Goal: Information Seeking & Learning: Learn about a topic

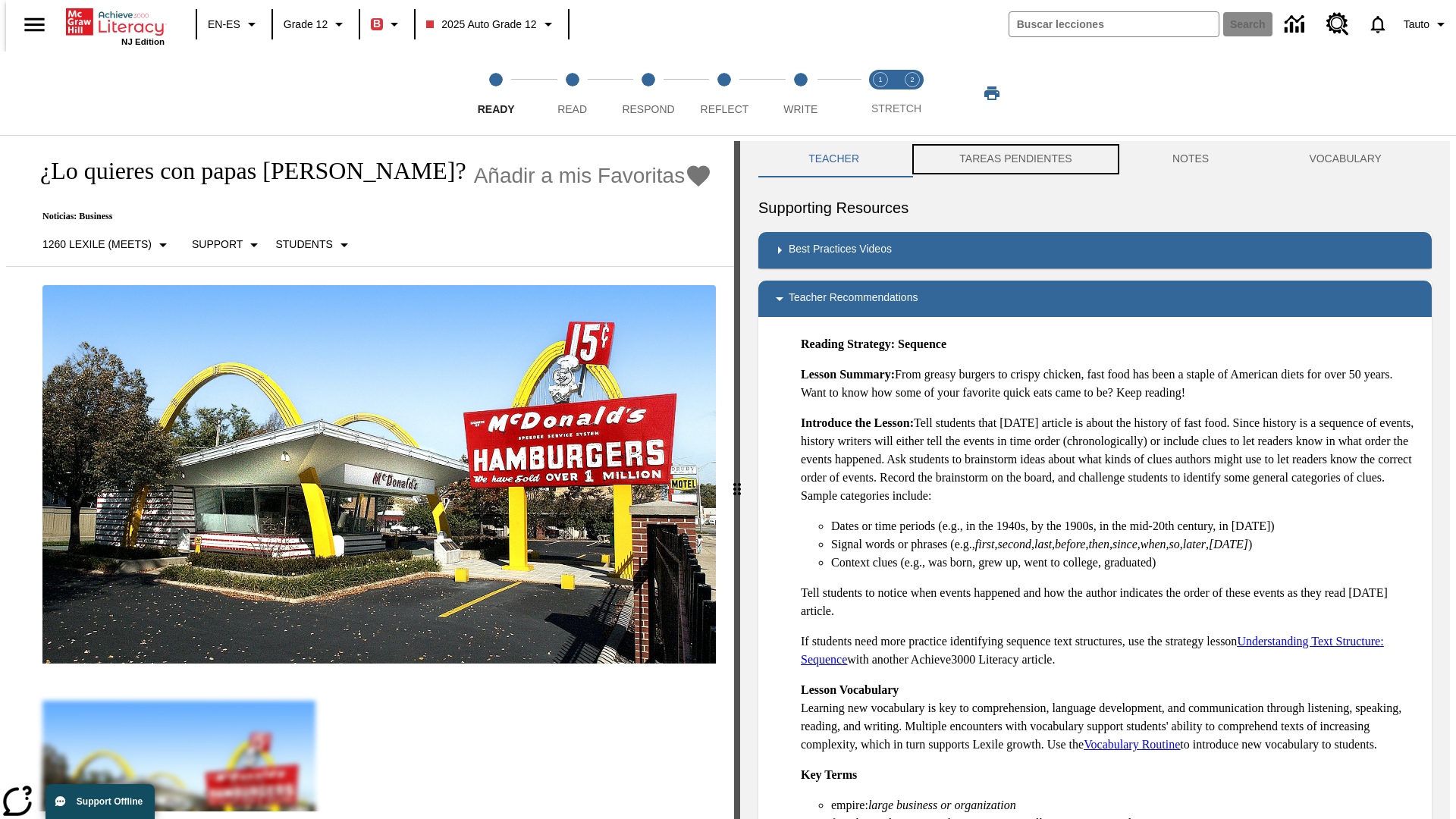
click at [1004, 159] on button "TAREAS PENDIENTES" at bounding box center [1015, 159] width 213 height 36
click at [1014, 159] on button "TAREAS PENDIENTES" at bounding box center [1015, 159] width 213 height 36
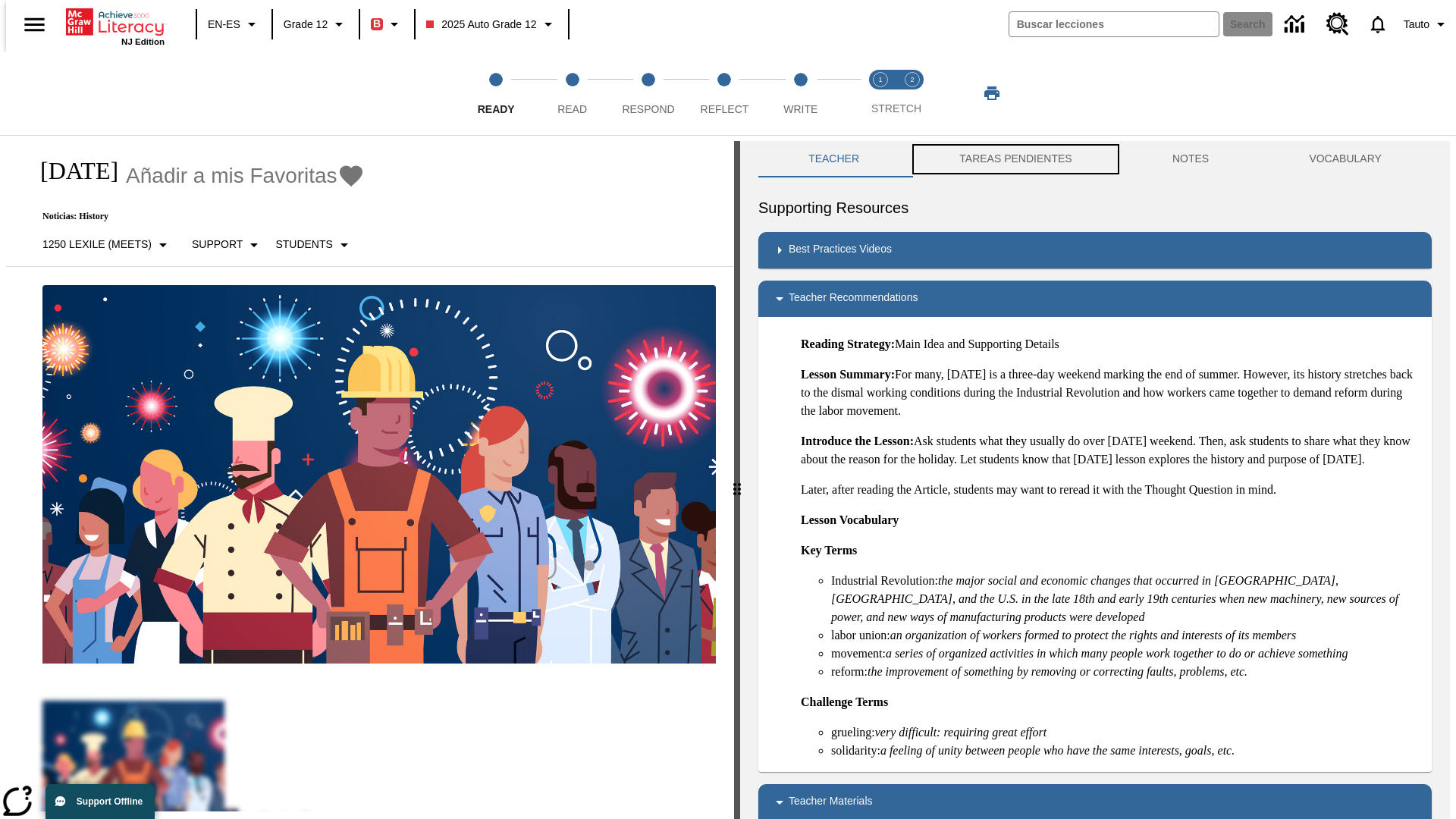
click at [1014, 159] on button "TAREAS PENDIENTES" at bounding box center [1015, 159] width 213 height 36
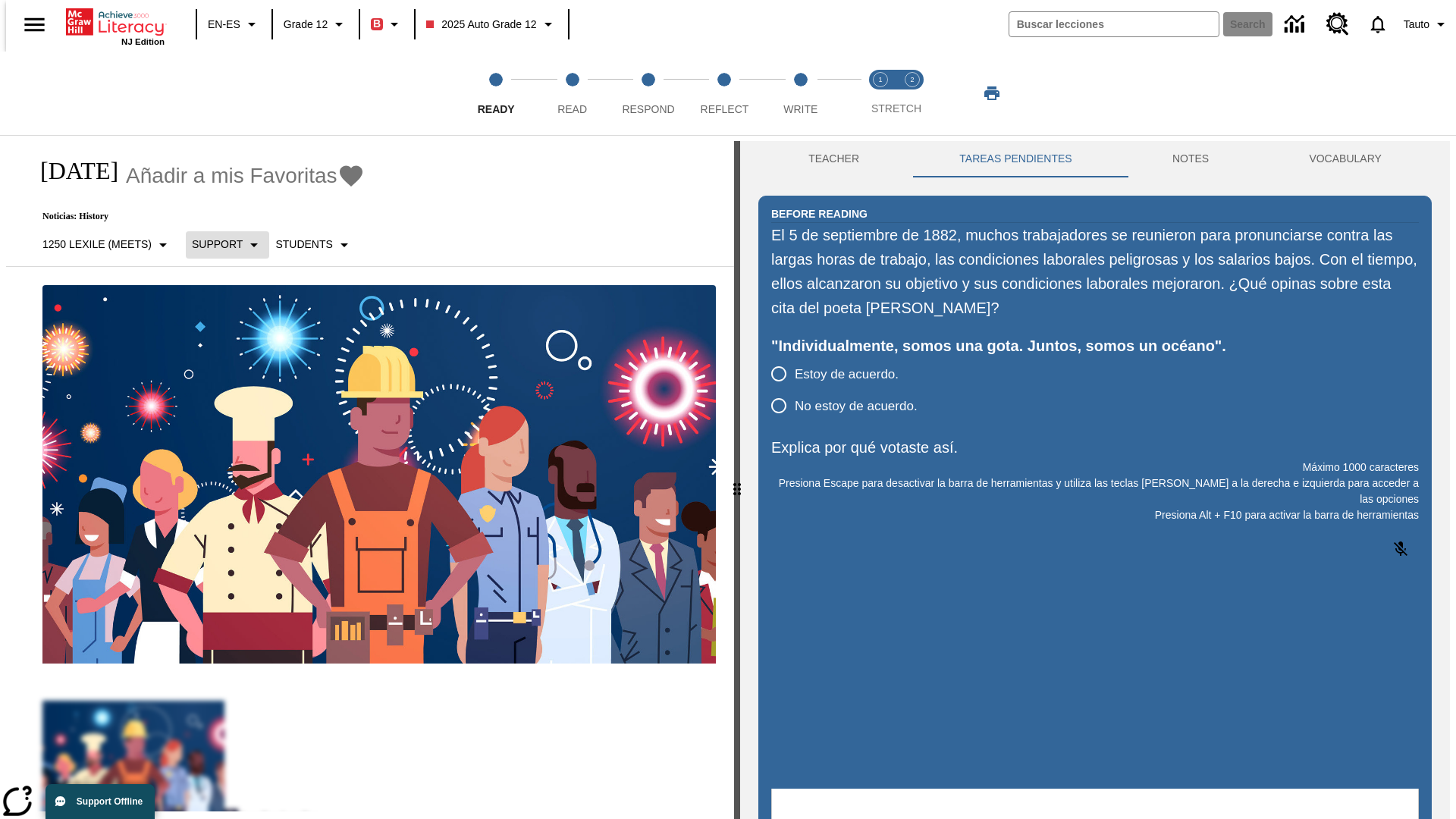
click at [219, 244] on p "Support" at bounding box center [217, 244] width 51 height 16
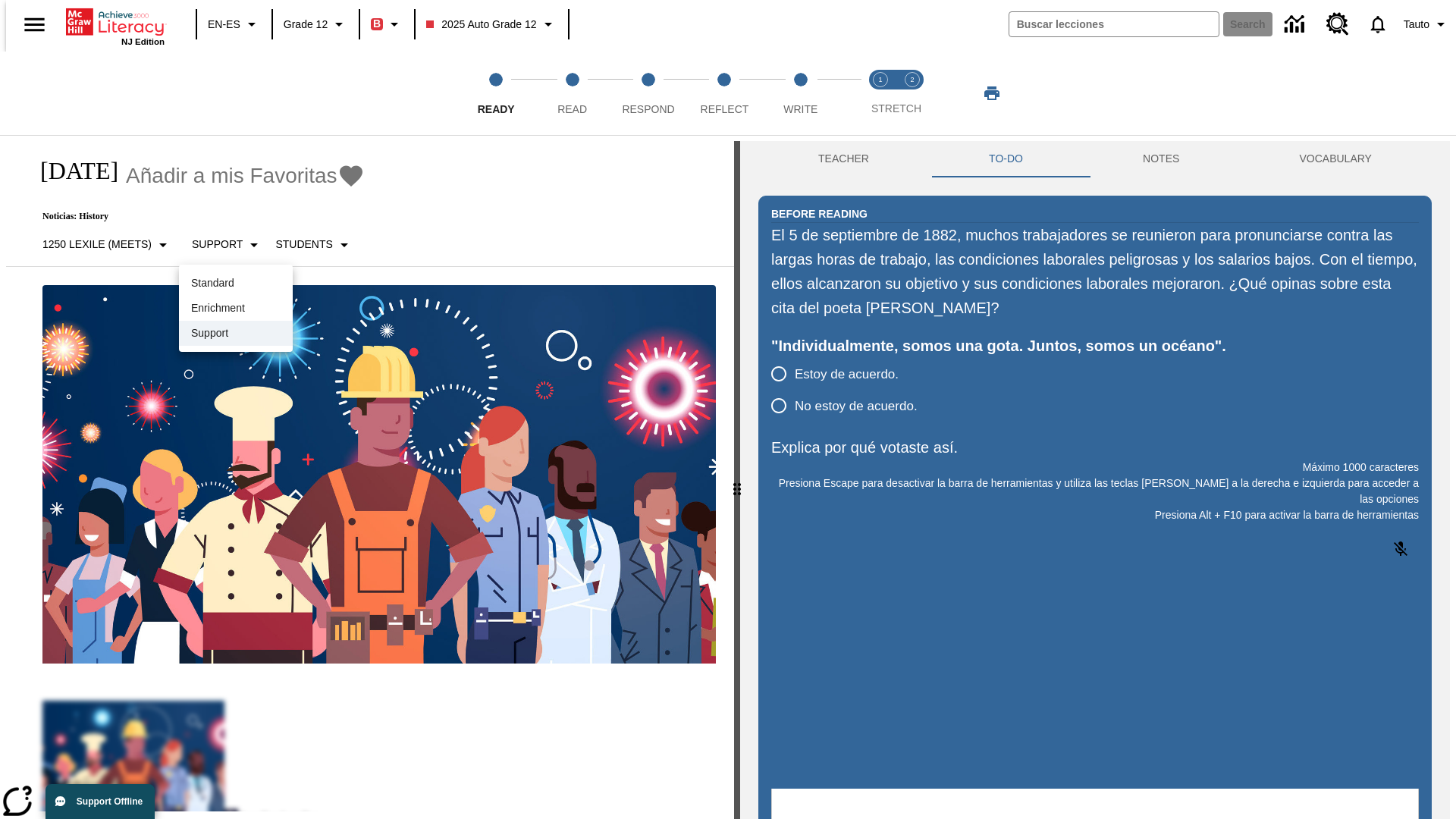
click at [235, 333] on p "Support" at bounding box center [235, 333] width 90 height 16
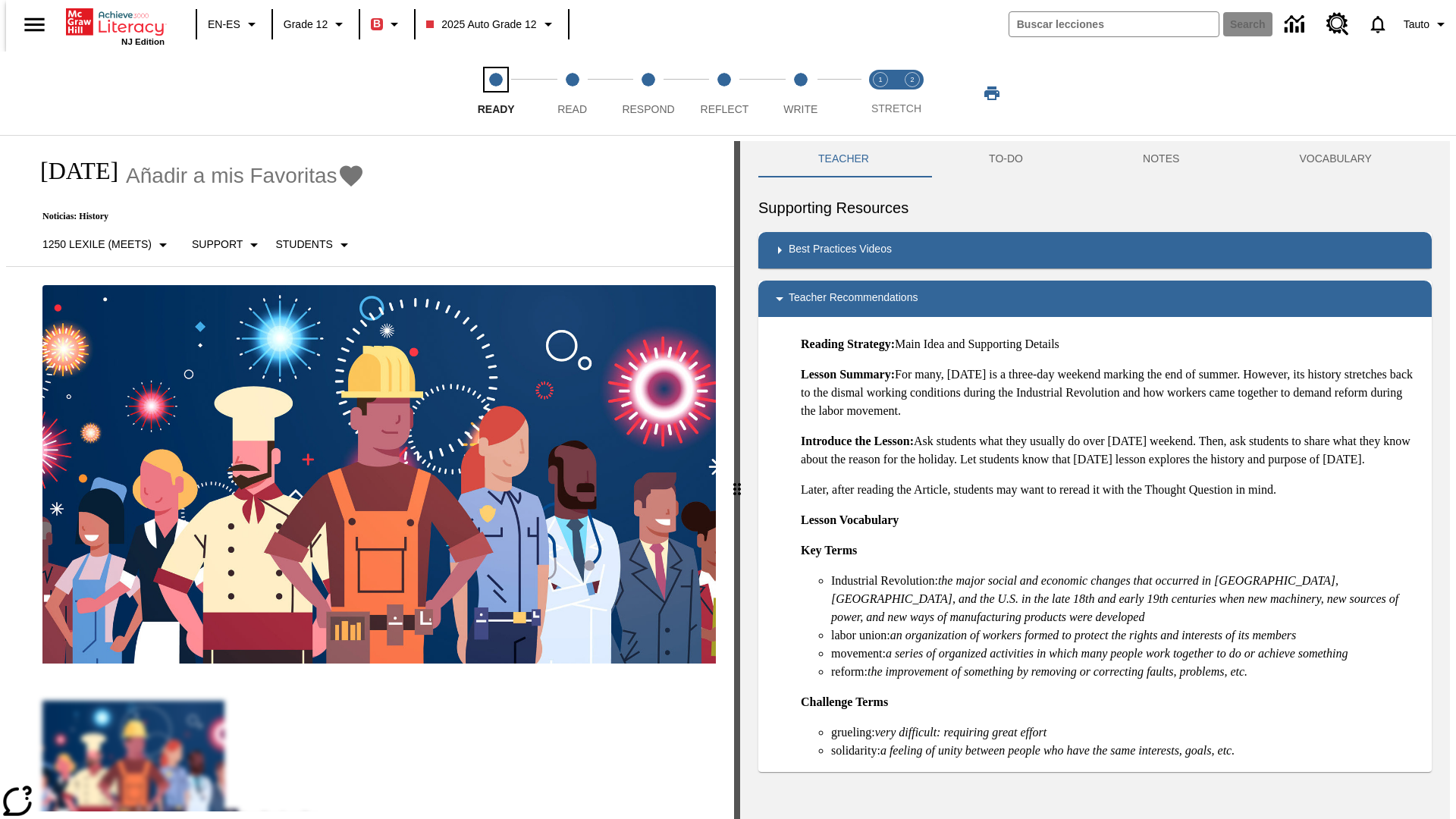
click at [496, 94] on span "Ready" at bounding box center [496, 103] width 37 height 27
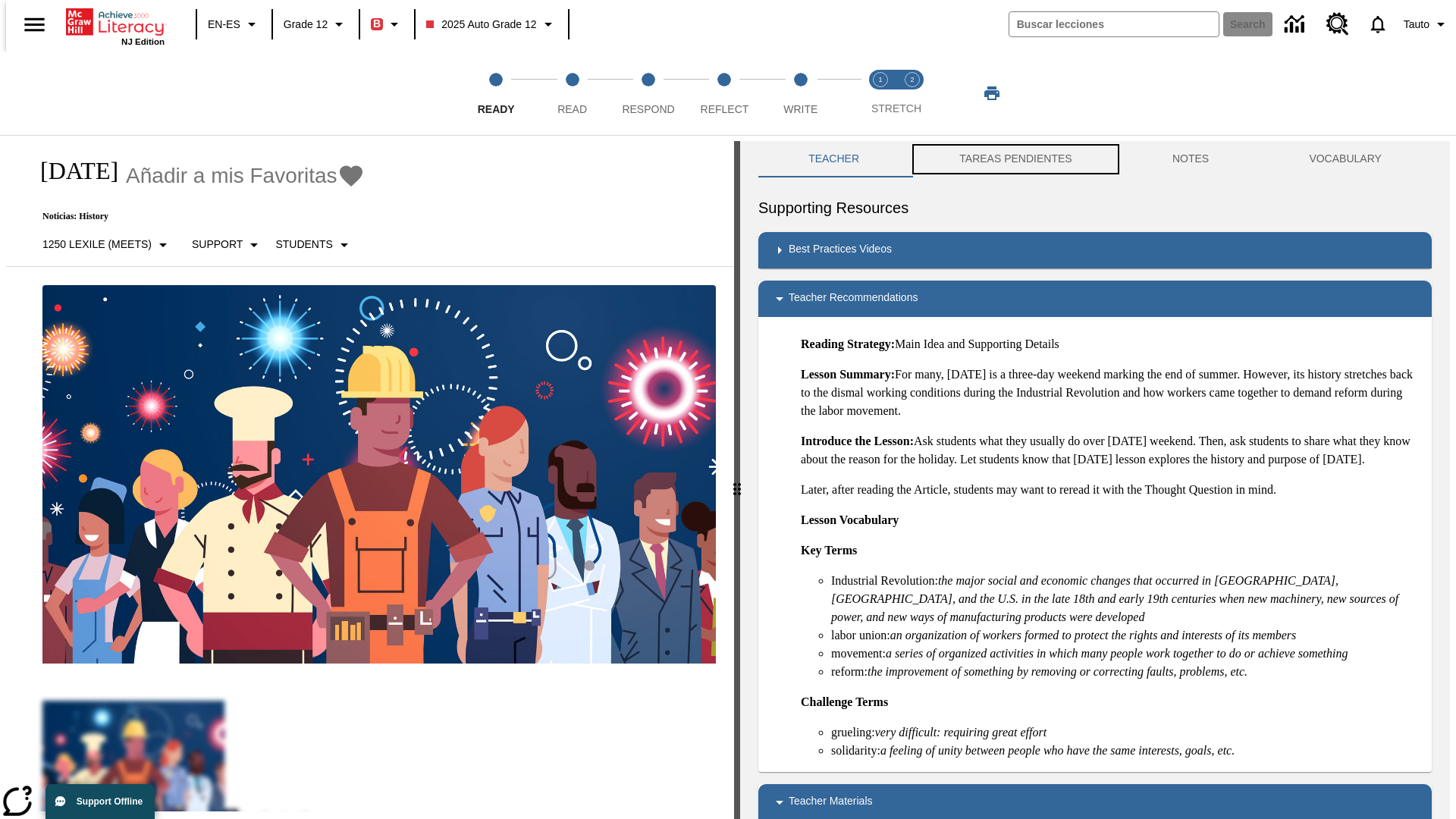
click at [1004, 159] on button "TAREAS PENDIENTES" at bounding box center [1015, 159] width 213 height 36
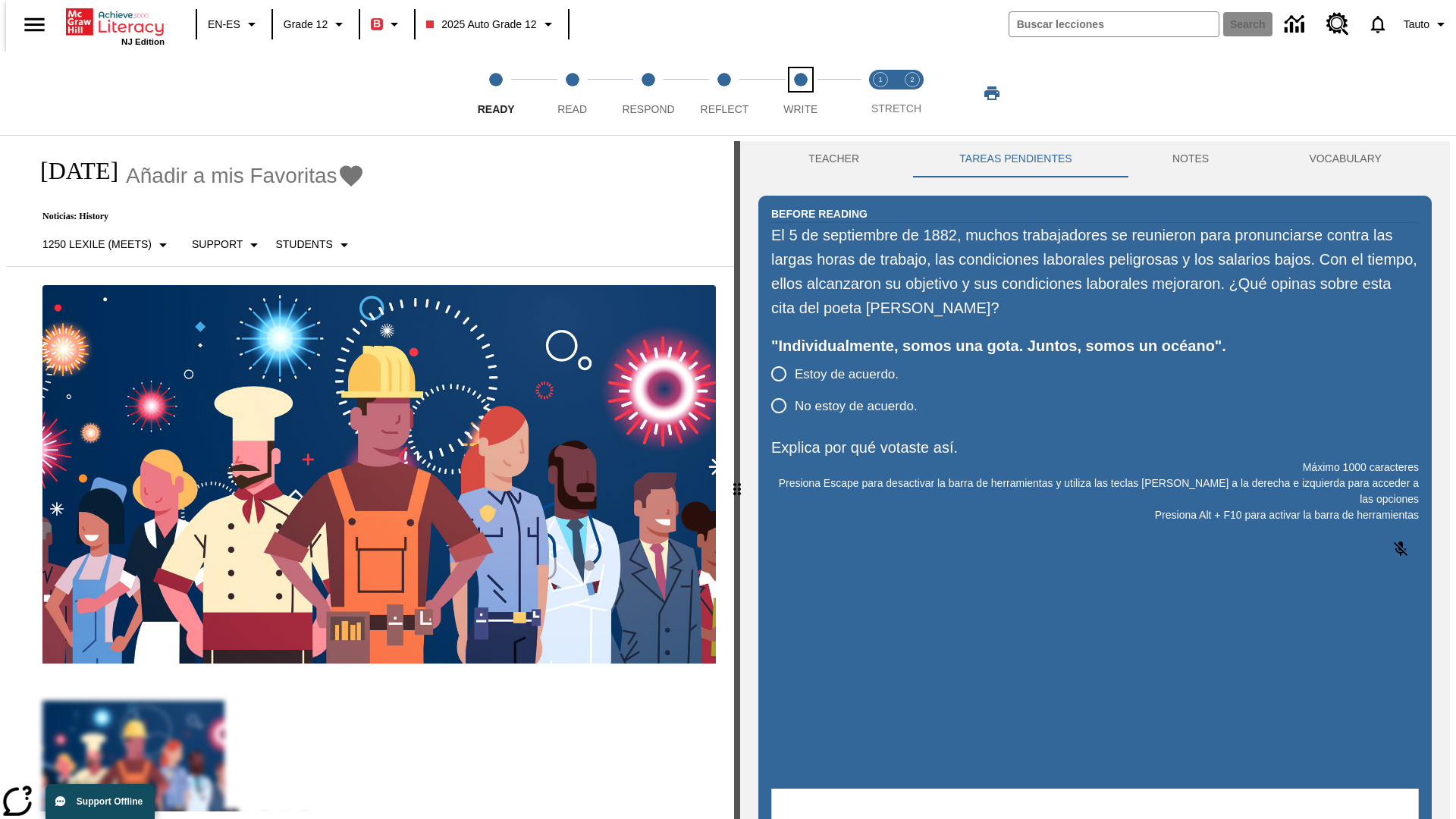
click at [800, 94] on span "Write" at bounding box center [800, 103] width 34 height 27
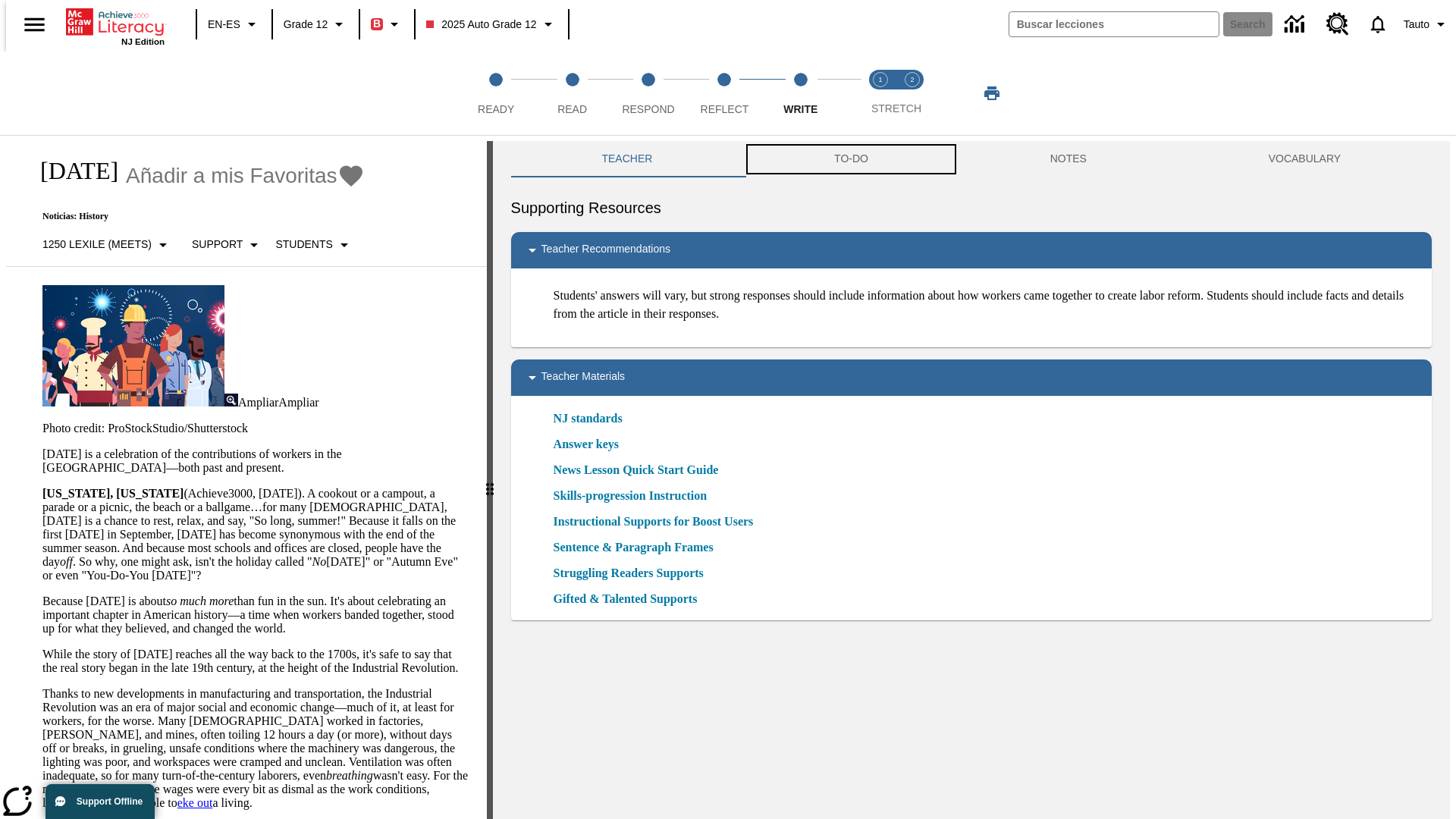
scroll to position [1, 0]
click at [850, 159] on button "TAREAS PENDIENTES" at bounding box center [861, 159] width 274 height 36
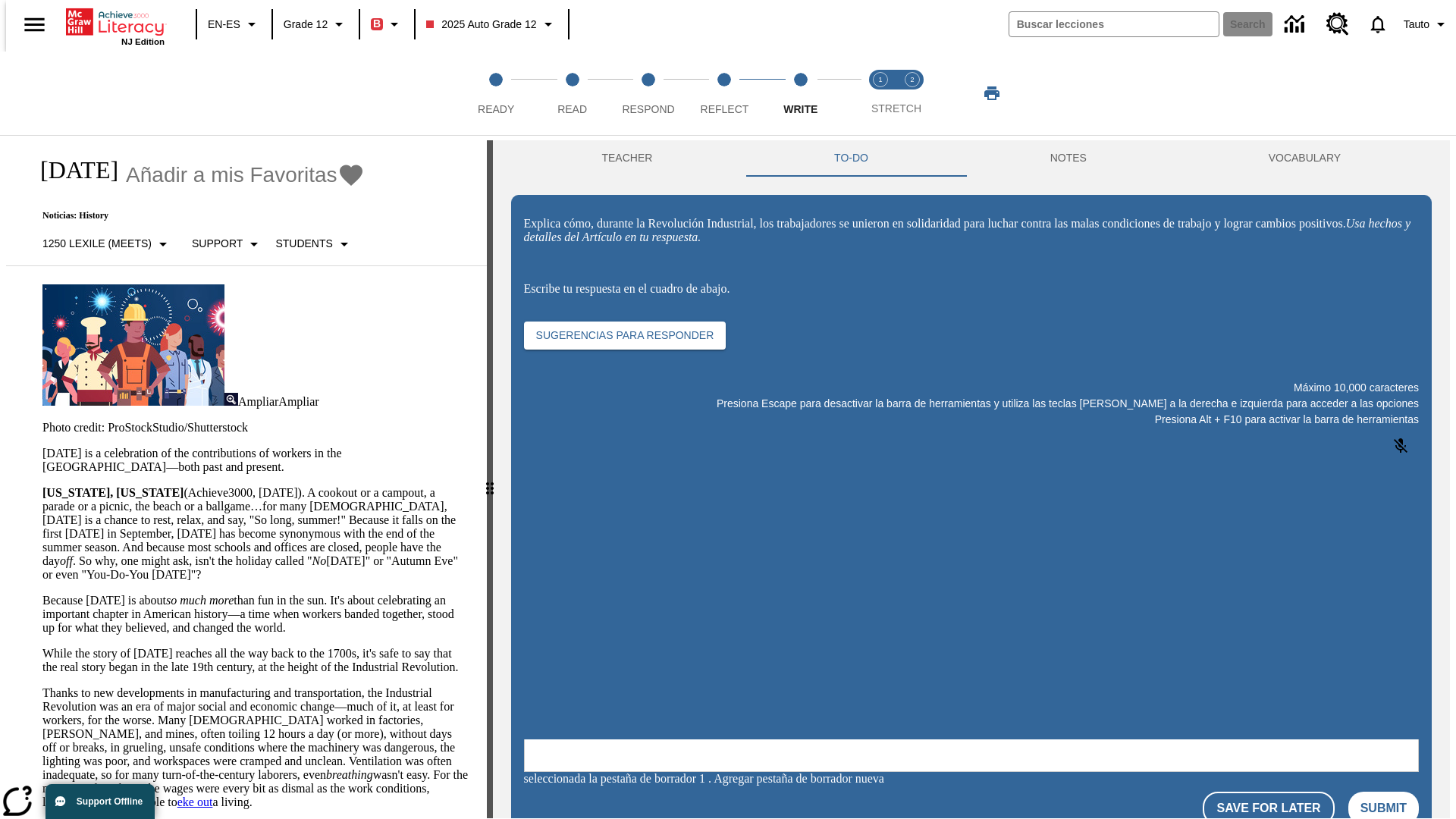
scroll to position [0, 0]
